Goal: Communication & Community: Answer question/provide support

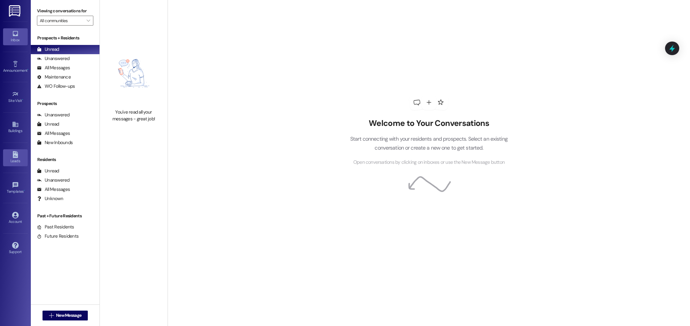
click at [8, 157] on link "Leads" at bounding box center [15, 157] width 25 height 17
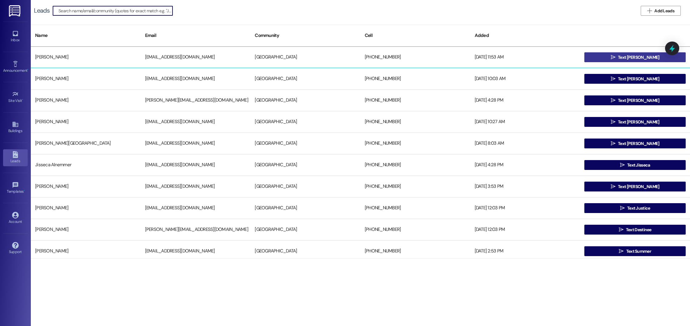
click at [636, 56] on span "Text [PERSON_NAME]" at bounding box center [638, 57] width 41 height 6
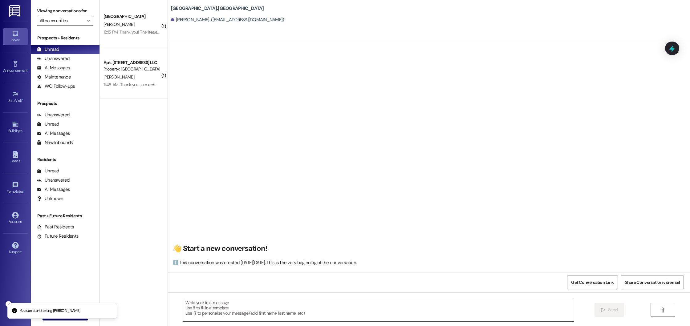
click at [268, 306] on textarea at bounding box center [378, 310] width 391 height 23
paste textarea "Good morning! This is Summer from [GEOGRAPHIC_DATA]. I saw that you’re interest…"
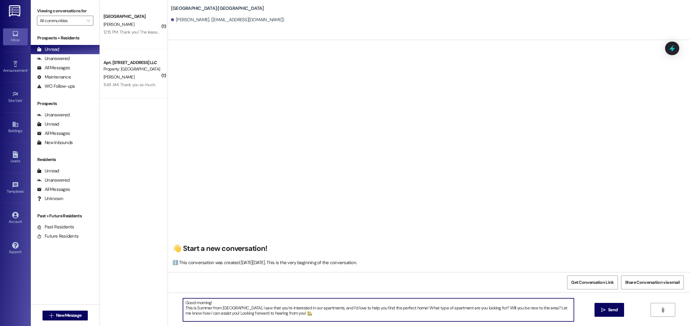
click at [206, 304] on textarea "Good morning! This is Summer from [GEOGRAPHIC_DATA]. I saw that you’re interest…" at bounding box center [378, 310] width 391 height 23
type textarea "Good afternoon! This is Summer from [GEOGRAPHIC_DATA]. I saw that you’re intere…"
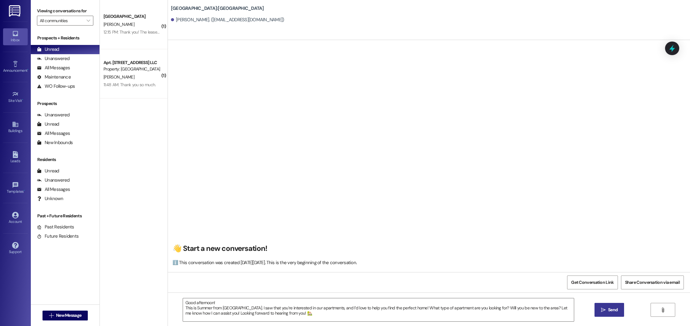
click at [597, 306] on button " Send" at bounding box center [610, 310] width 30 height 14
